Goal: Task Accomplishment & Management: Manage account settings

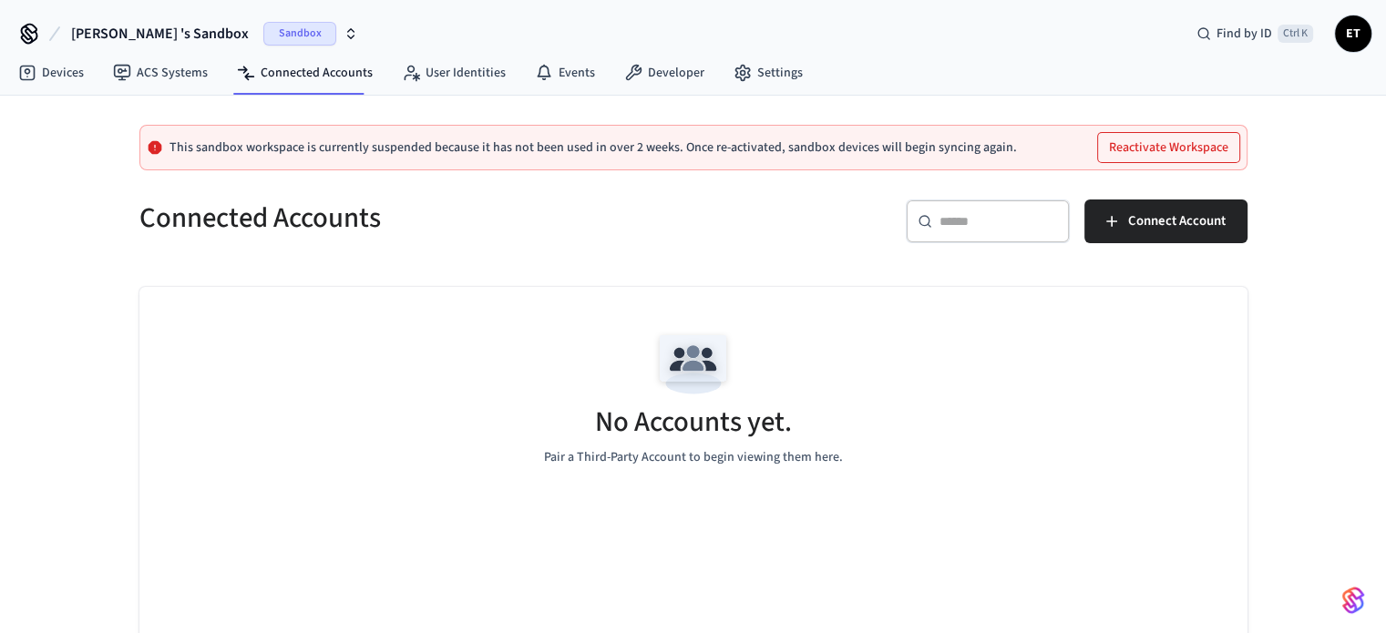
click at [142, 32] on span "[PERSON_NAME] 's Sandbox" at bounding box center [160, 34] width 178 height 22
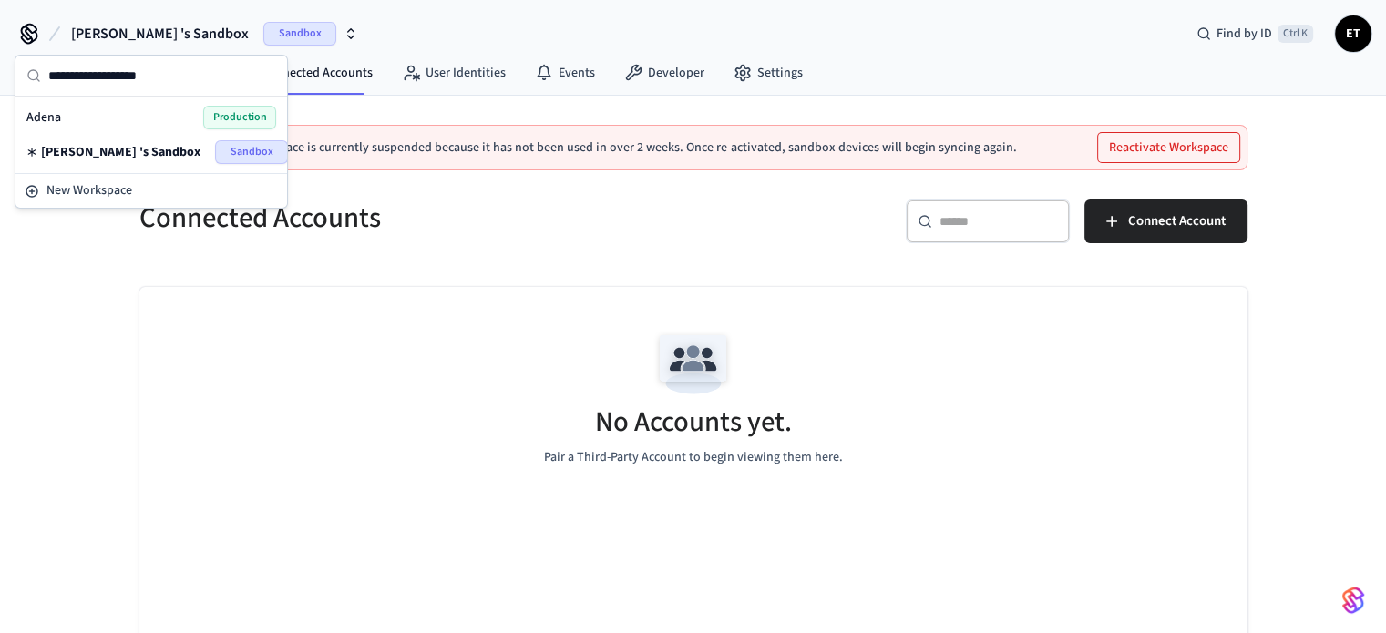
click at [196, 118] on div "Adena Production" at bounding box center [151, 118] width 250 height 24
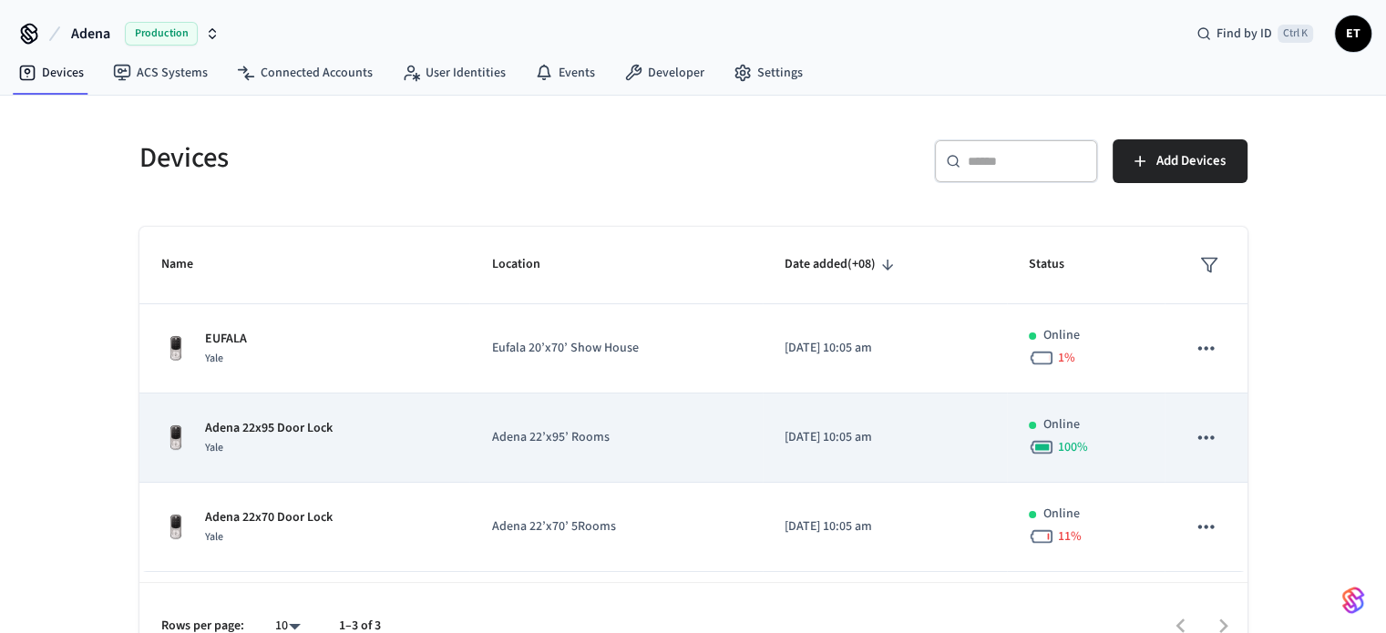
click at [722, 473] on td "Adena 22’x95’ Rooms" at bounding box center [615, 438] width 292 height 89
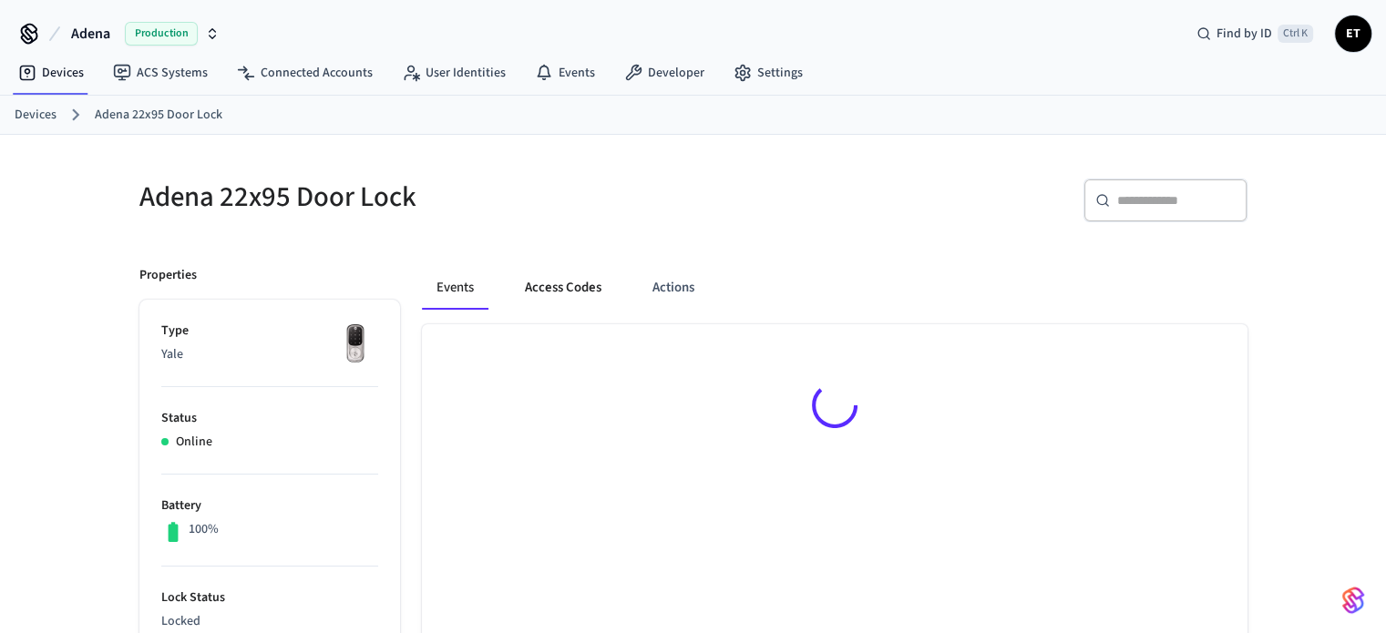
click at [547, 287] on button "Access Codes" at bounding box center [563, 288] width 106 height 44
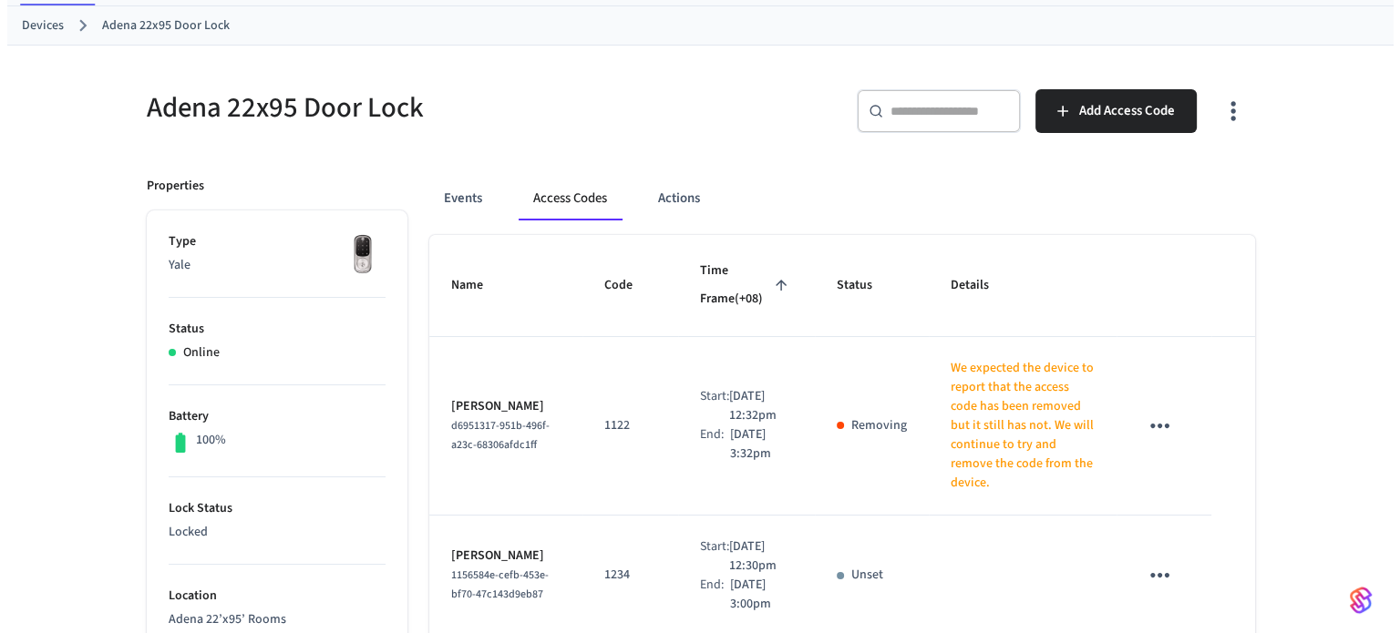
scroll to position [91, 0]
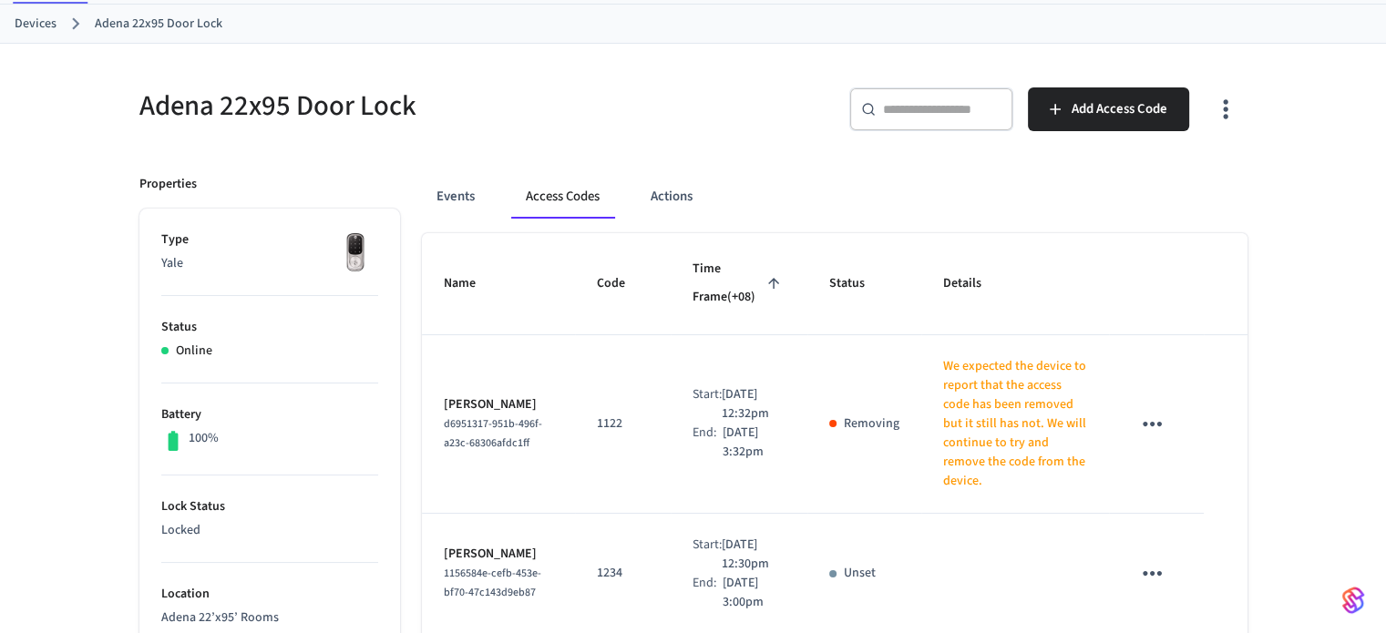
click at [1154, 422] on icon "sticky table" at bounding box center [1152, 424] width 19 height 5
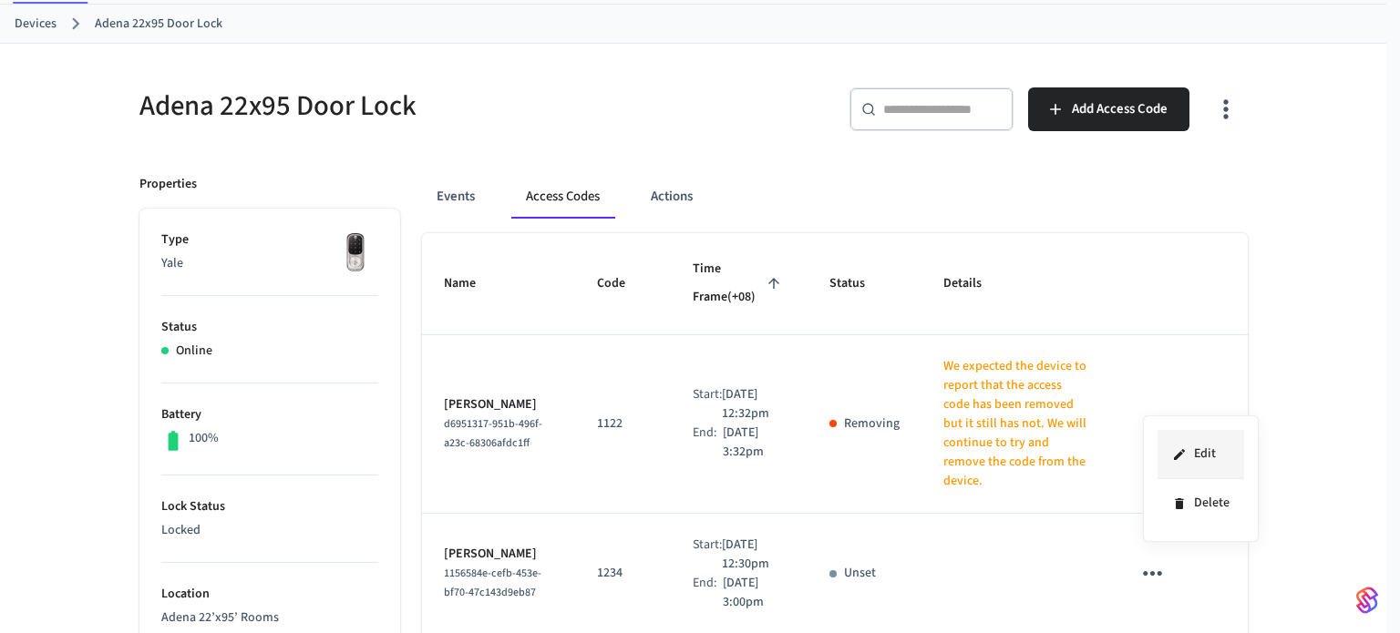
click at [1195, 454] on li "Edit" at bounding box center [1200, 454] width 87 height 49
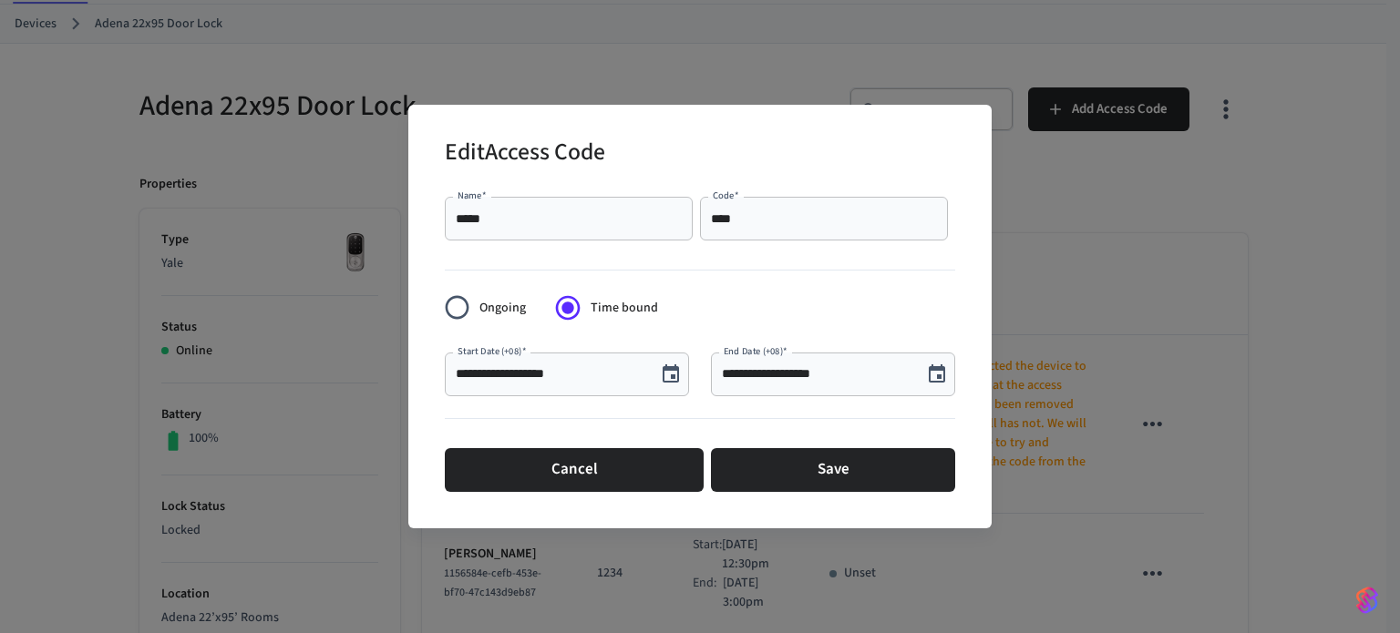
click at [938, 380] on icon "Choose date, selected date is Aug 23, 2025" at bounding box center [937, 375] width 22 height 22
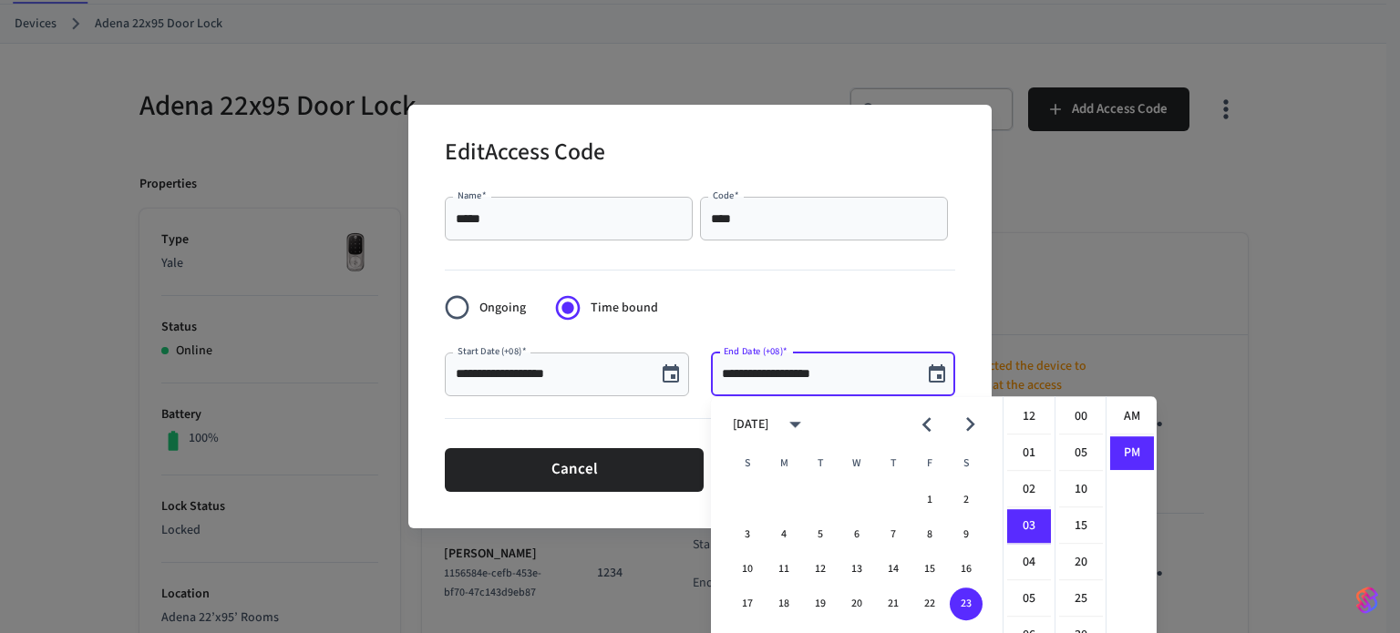
scroll to position [33, 0]
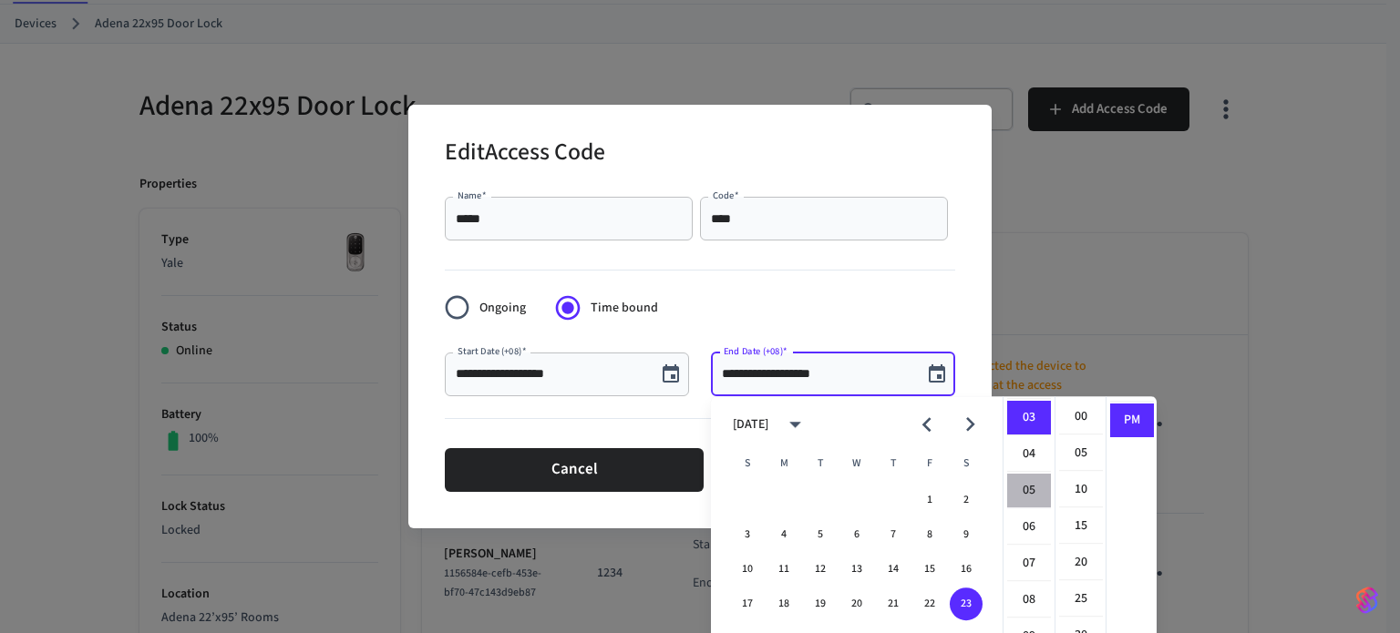
click at [1029, 482] on li "05" at bounding box center [1029, 491] width 44 height 35
click at [1085, 428] on li "00" at bounding box center [1081, 417] width 44 height 35
type input "**********"
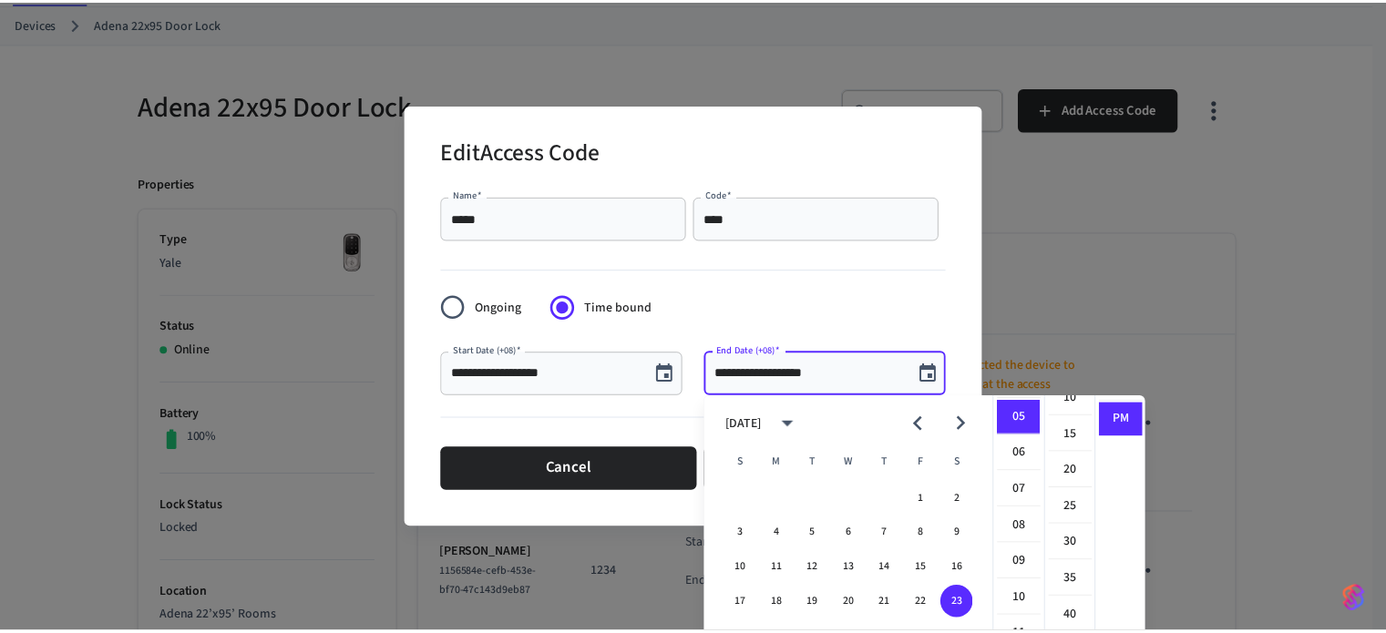
scroll to position [218, 0]
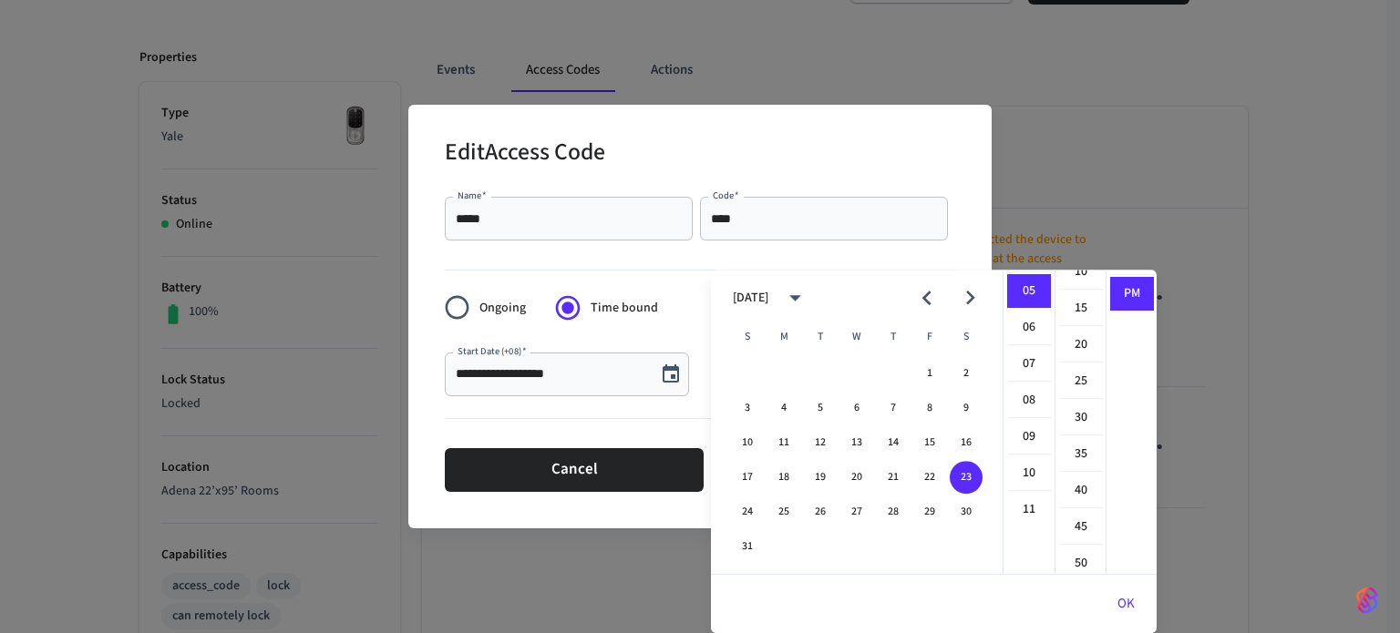
click at [572, 507] on div "**********" at bounding box center [699, 316] width 583 height 423
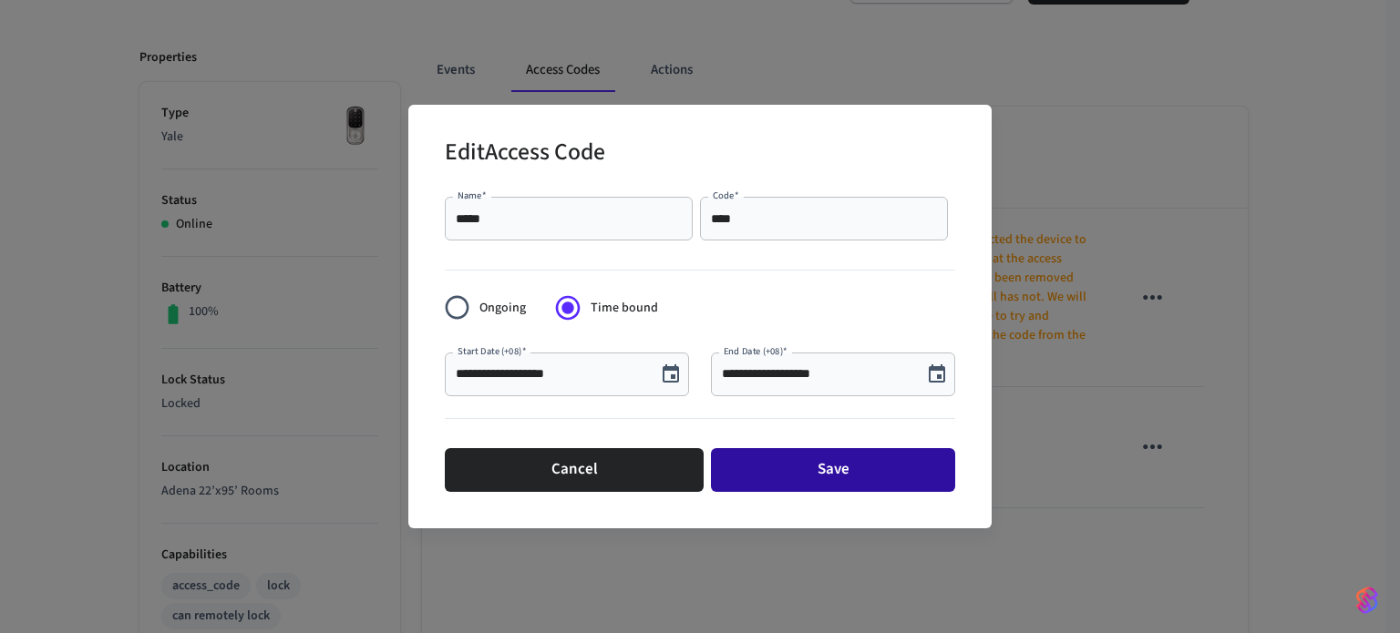
click at [786, 462] on button "Save" at bounding box center [833, 470] width 244 height 44
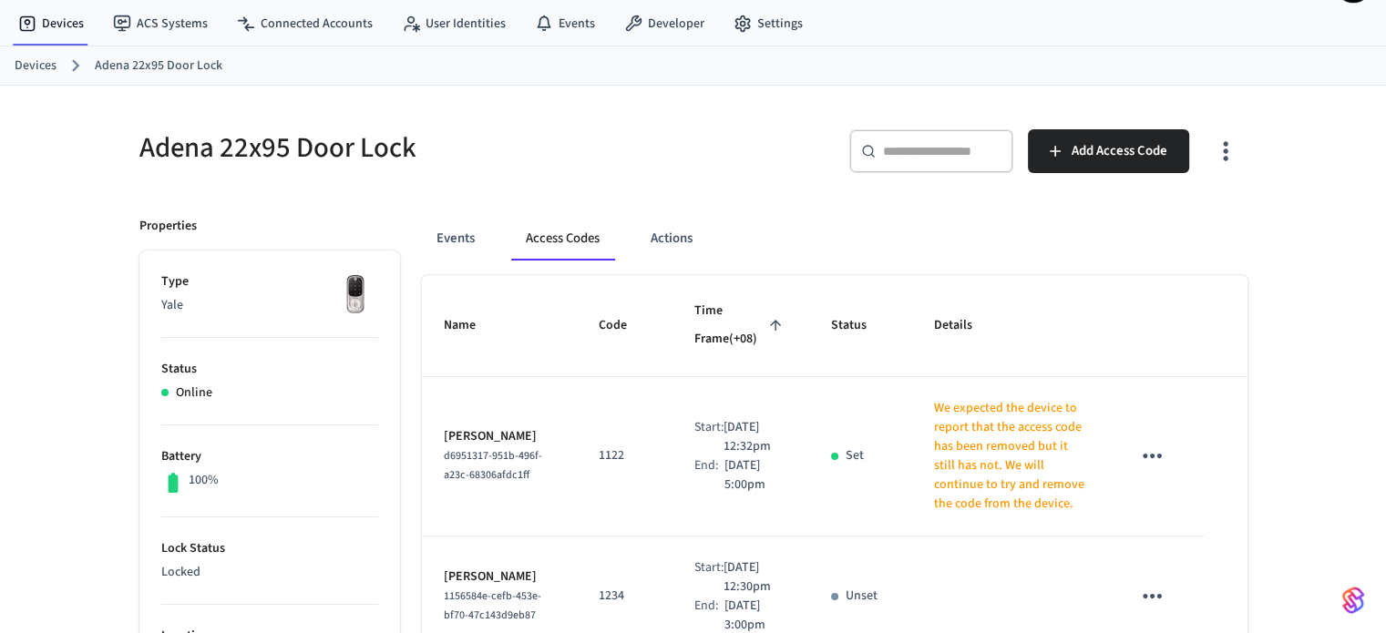
scroll to position [36, 0]
